Goal: Contribute content: Contribute content

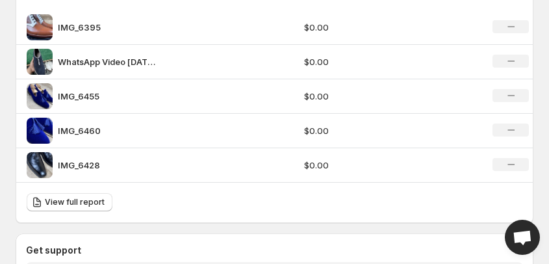
scroll to position [1039, 0]
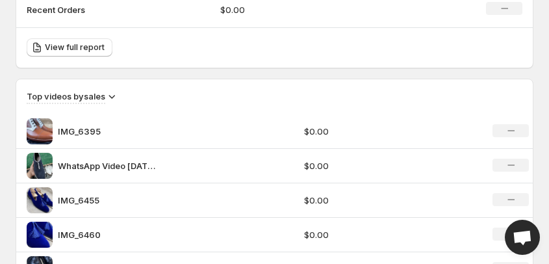
click at [43, 73] on div "Top feeds by sales Recent Orders $0.00 No change View full report Top videos by…" at bounding box center [274, 141] width 517 height 371
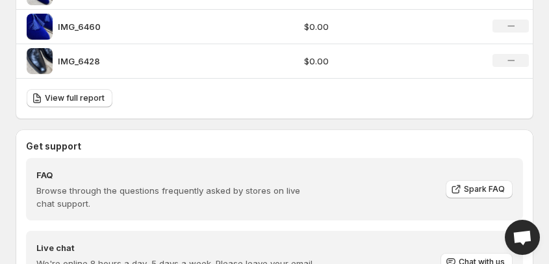
scroll to position [1454, 0]
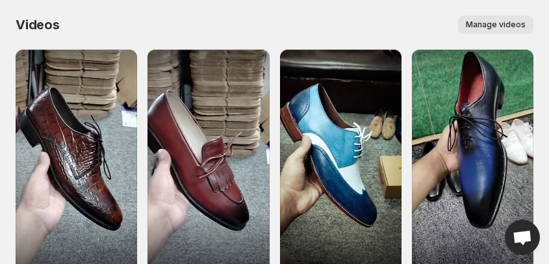
click at [145, 7] on div "Videos. This page is ready Videos Manage videos More actions Manage videos" at bounding box center [274, 24] width 517 height 49
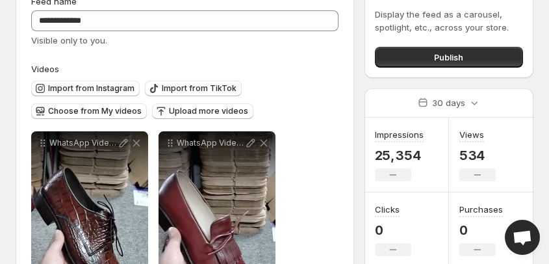
scroll to position [104, 0]
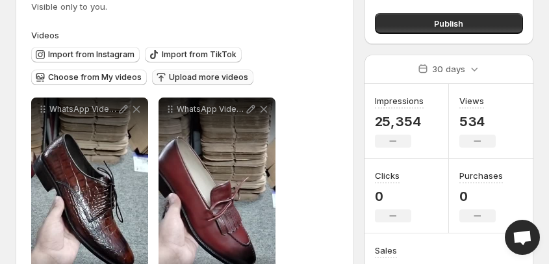
click at [177, 78] on span "Upload more videos" at bounding box center [208, 77] width 79 height 10
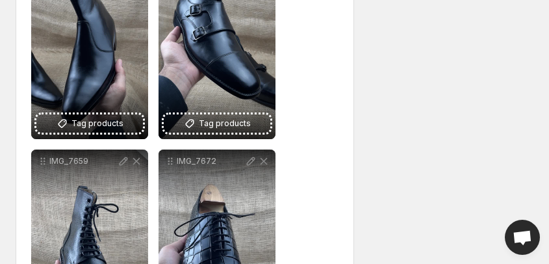
scroll to position [4155, 0]
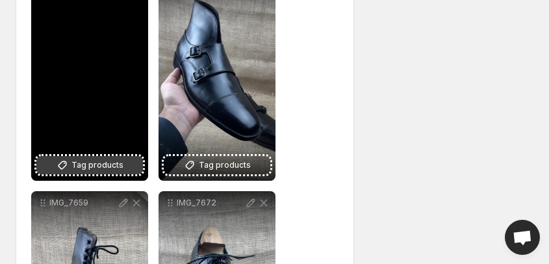
click at [84, 166] on span "Tag products" at bounding box center [97, 164] width 52 height 13
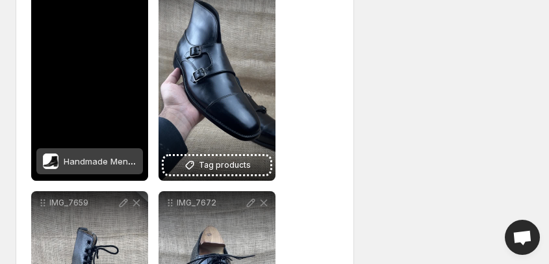
click at [92, 161] on span "Handmade Men's Cow Leather Classic Boots" at bounding box center [156, 161] width 184 height 10
click at [109, 162] on span "Handmade Men's Cow Leather Classic Boots" at bounding box center [156, 161] width 184 height 10
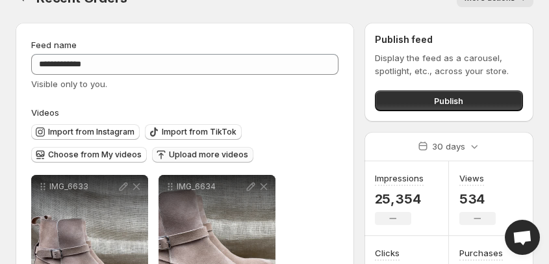
scroll to position [0, 0]
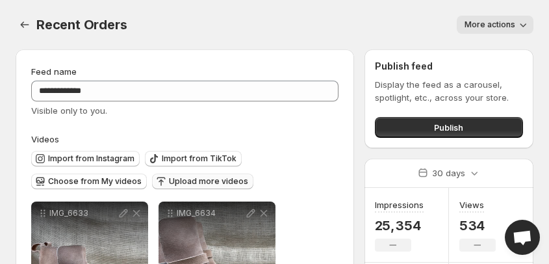
click at [192, 180] on span "Upload more videos" at bounding box center [208, 181] width 79 height 10
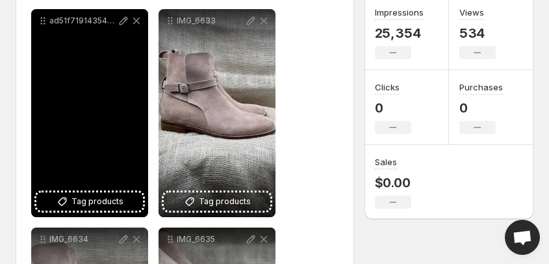
scroll to position [208, 0]
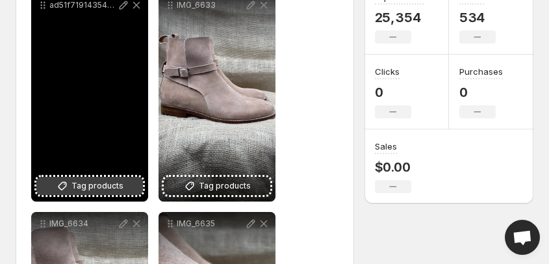
click at [85, 186] on span "Tag products" at bounding box center [97, 185] width 52 height 13
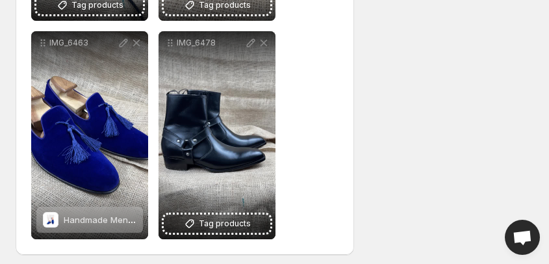
scroll to position [8902, 0]
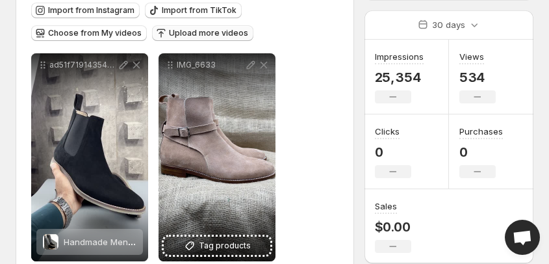
scroll to position [129, 0]
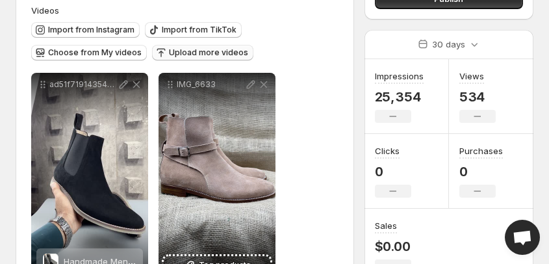
click at [192, 54] on span "Upload more videos" at bounding box center [208, 52] width 79 height 10
click at [199, 55] on span "Upload more videos" at bounding box center [208, 52] width 79 height 10
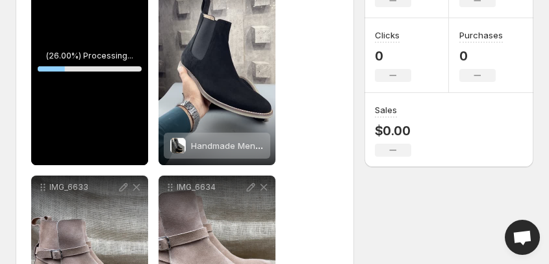
scroll to position [232, 0]
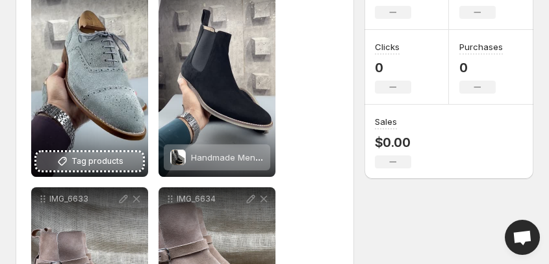
click at [86, 161] on span "Tag products" at bounding box center [97, 161] width 52 height 13
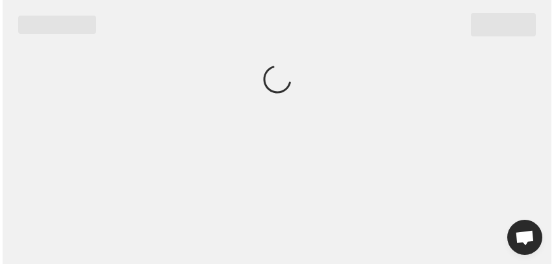
scroll to position [0, 0]
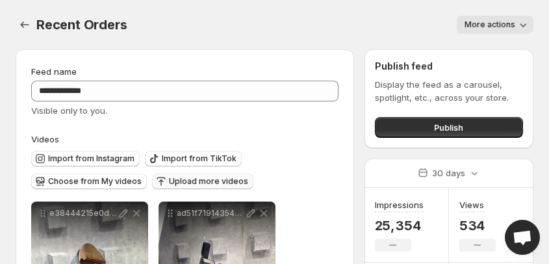
click at [192, 183] on span "Upload more videos" at bounding box center [208, 181] width 79 height 10
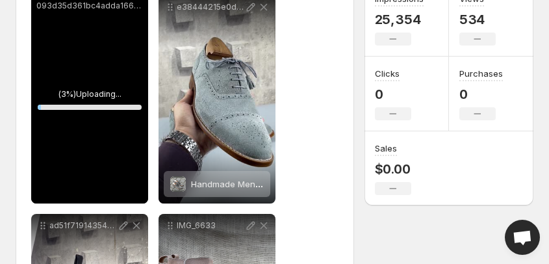
scroll to position [208, 0]
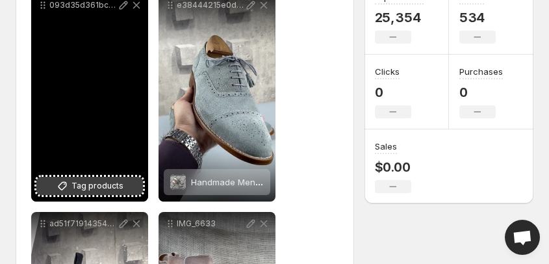
click at [68, 182] on icon at bounding box center [62, 185] width 13 height 13
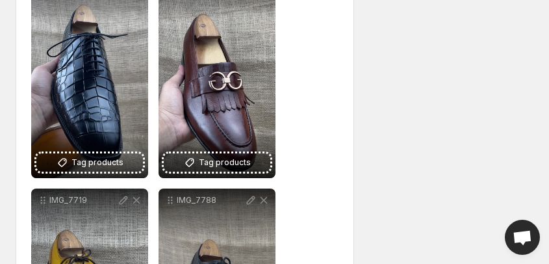
scroll to position [4830, 0]
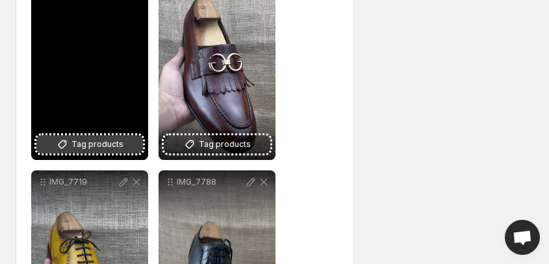
click at [90, 145] on span "Tag products" at bounding box center [97, 144] width 52 height 13
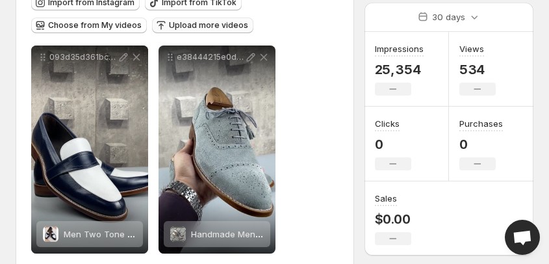
scroll to position [0, 0]
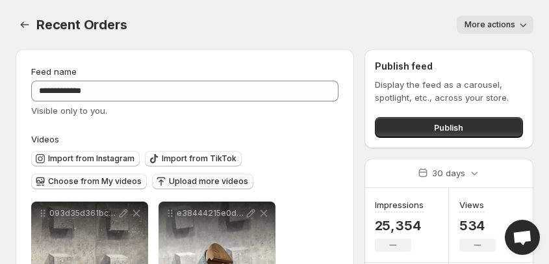
click at [193, 182] on span "Upload more videos" at bounding box center [208, 181] width 79 height 10
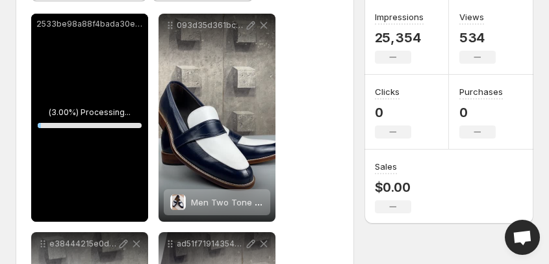
scroll to position [208, 0]
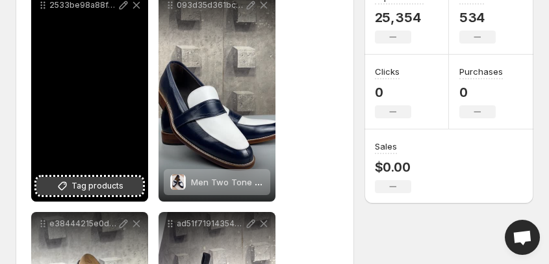
click at [82, 186] on span "Tag products" at bounding box center [97, 185] width 52 height 13
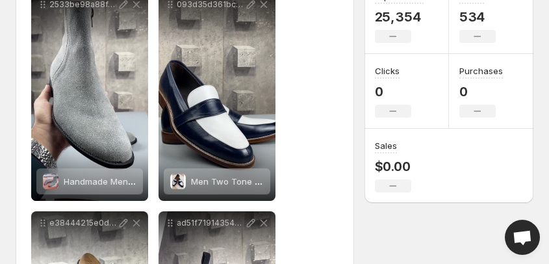
scroll to position [52, 0]
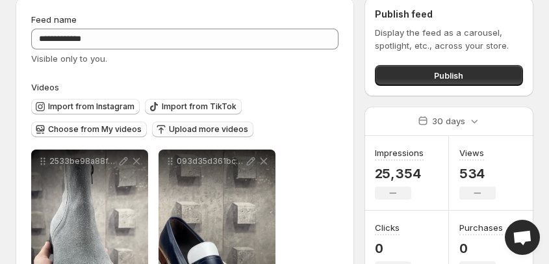
click at [186, 129] on span "Upload more videos" at bounding box center [208, 129] width 79 height 10
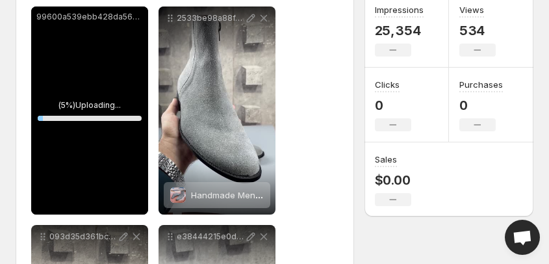
scroll to position [208, 0]
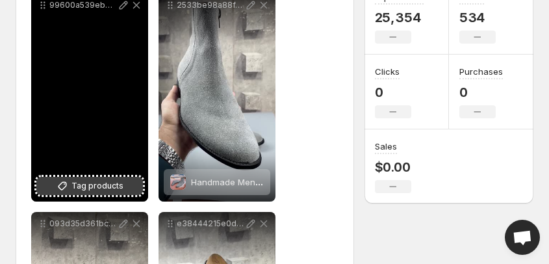
click at [86, 186] on span "Tag products" at bounding box center [97, 185] width 52 height 13
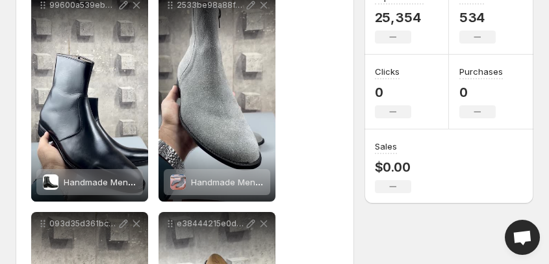
scroll to position [0, 0]
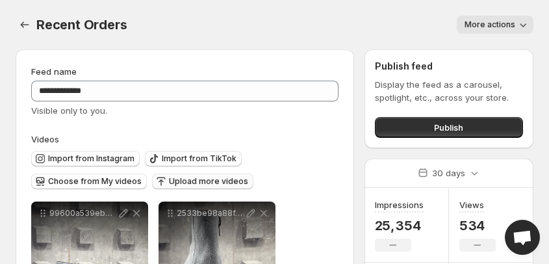
click at [202, 182] on span "Upload more videos" at bounding box center [208, 181] width 79 height 10
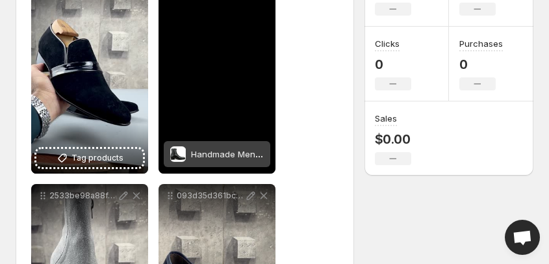
scroll to position [260, 0]
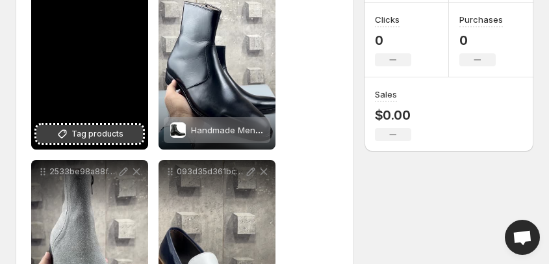
click at [89, 136] on span "Tag products" at bounding box center [97, 133] width 52 height 13
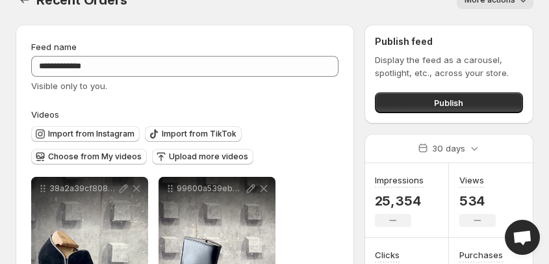
scroll to position [0, 0]
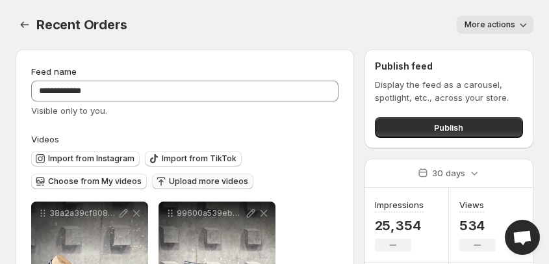
click at [207, 180] on span "Upload more videos" at bounding box center [208, 181] width 79 height 10
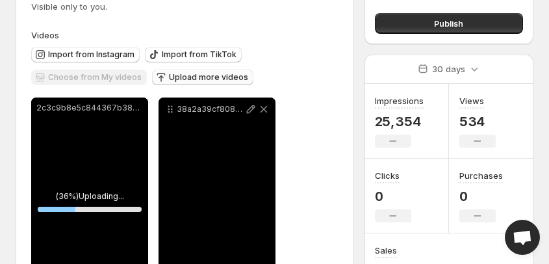
scroll to position [156, 0]
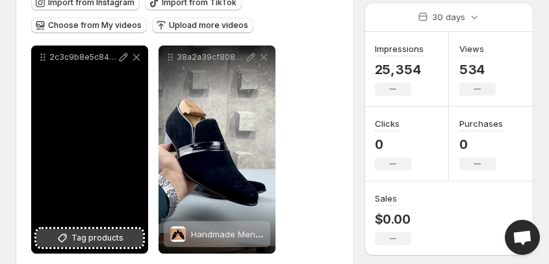
click at [79, 237] on span "Tag products" at bounding box center [97, 237] width 52 height 13
